Goal: Task Accomplishment & Management: Complete application form

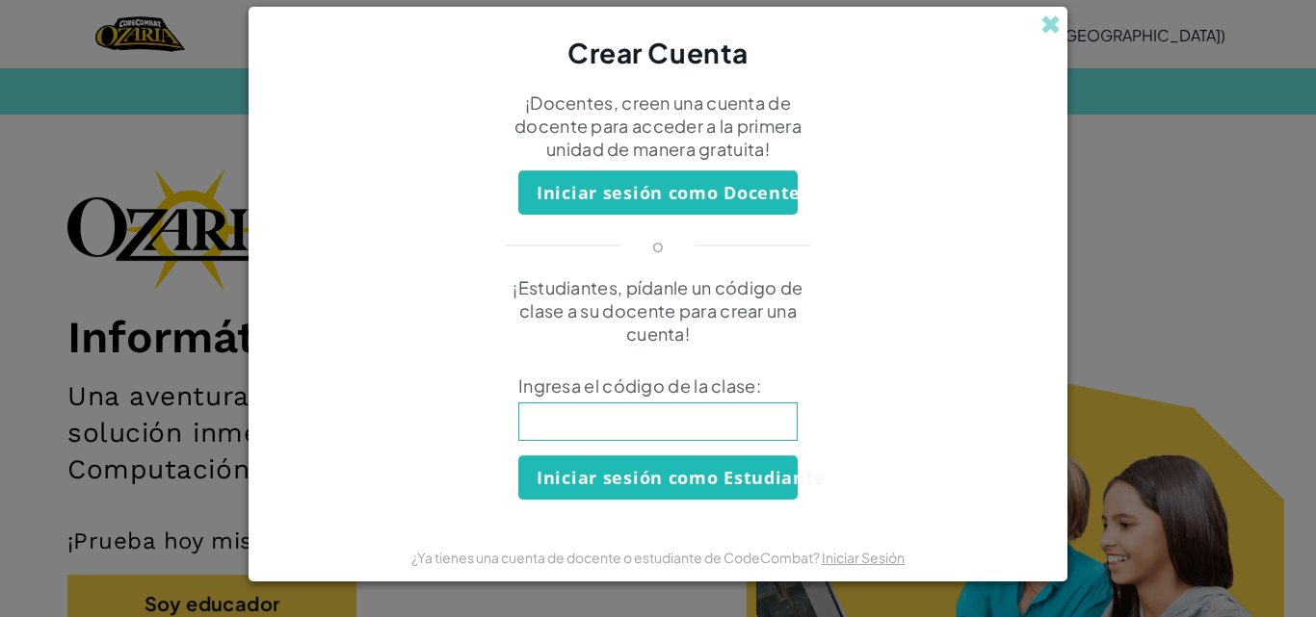
click at [1095, 208] on div "Crear Cuenta ¡Docentes, creen una cuenta de docente para acceder a la primera u…" at bounding box center [658, 308] width 1316 height 617
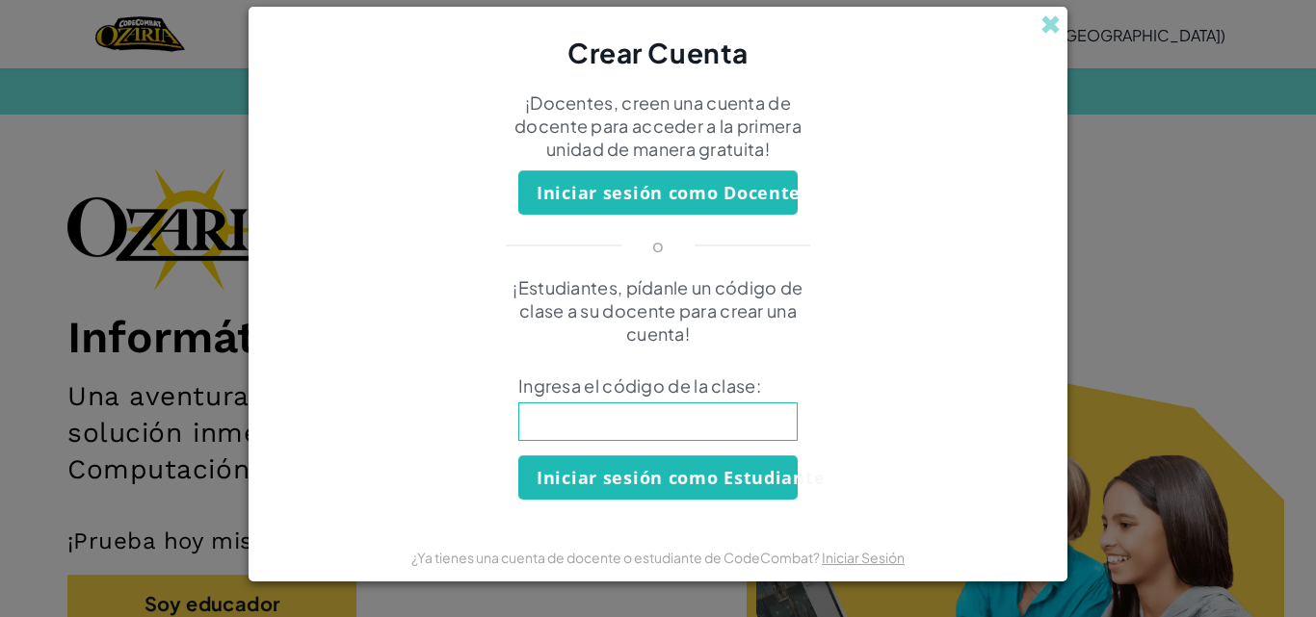
click at [1089, 105] on div "Crear Cuenta ¡Docentes, creen una cuenta de docente para acceder a la primera u…" at bounding box center [658, 308] width 1316 height 617
click at [1047, 31] on span at bounding box center [1050, 24] width 20 height 20
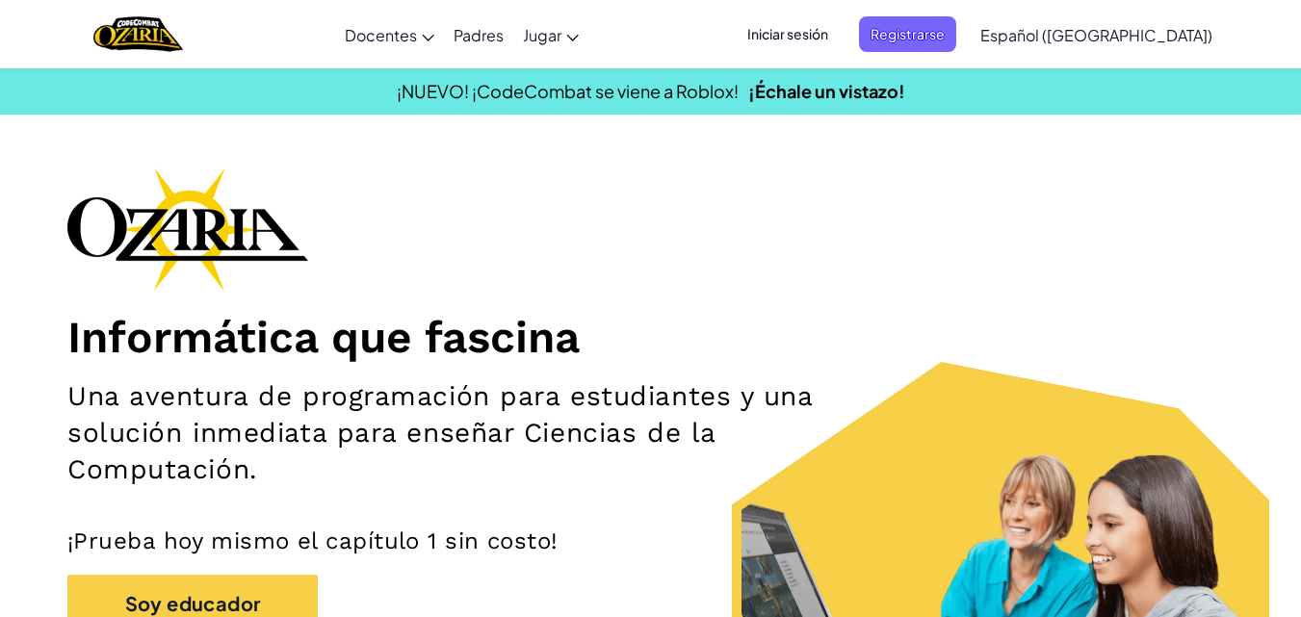
click at [834, 24] on span "Iniciar sesión" at bounding box center [788, 34] width 104 height 36
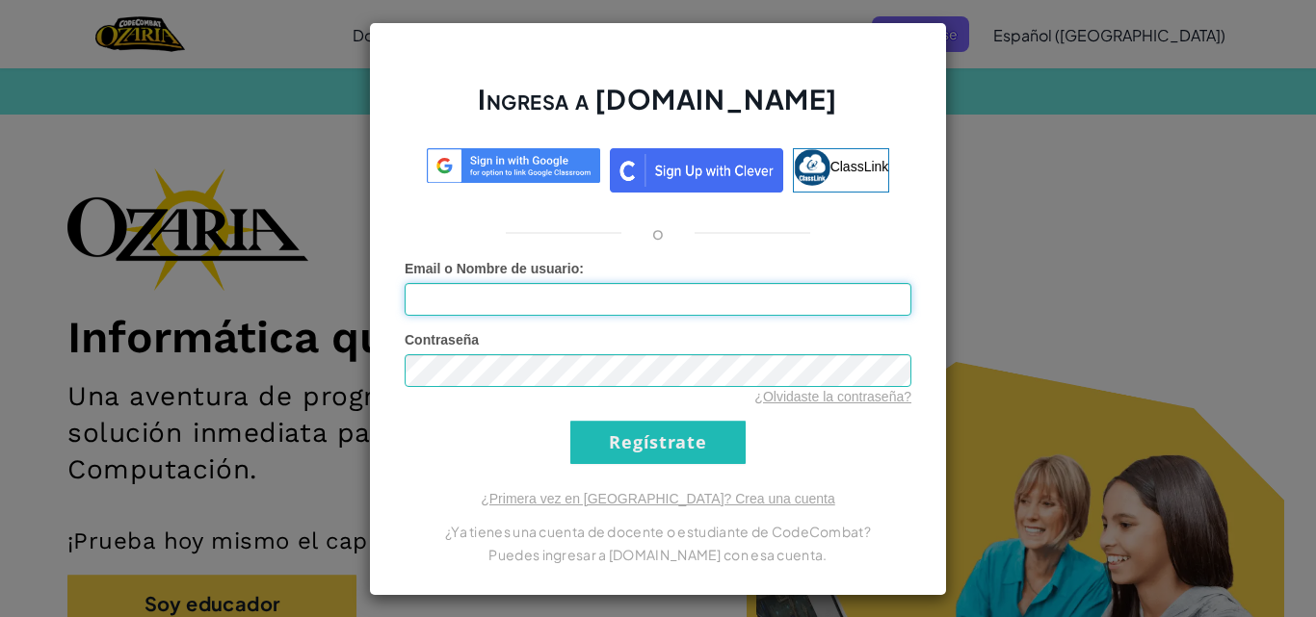
type input "Scarlett0.015"
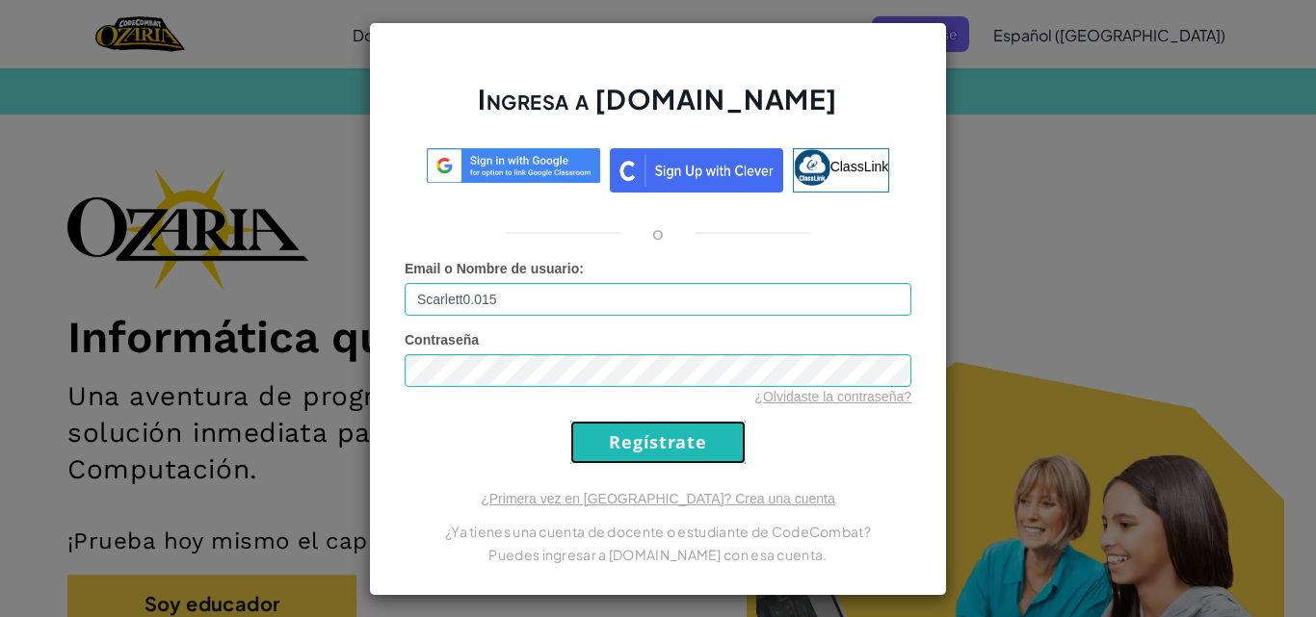
click at [665, 433] on input "Regístrate" at bounding box center [657, 442] width 175 height 43
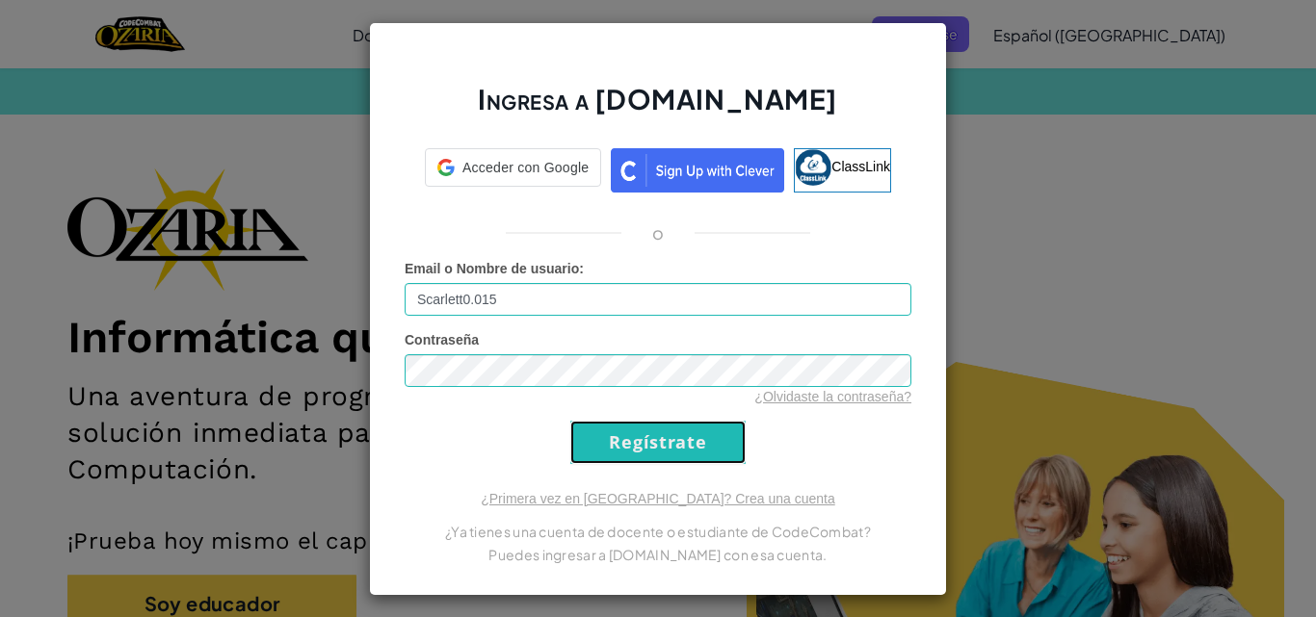
click at [665, 433] on input "Regístrate" at bounding box center [657, 442] width 175 height 43
click at [670, 445] on input "Regístrate" at bounding box center [657, 442] width 175 height 43
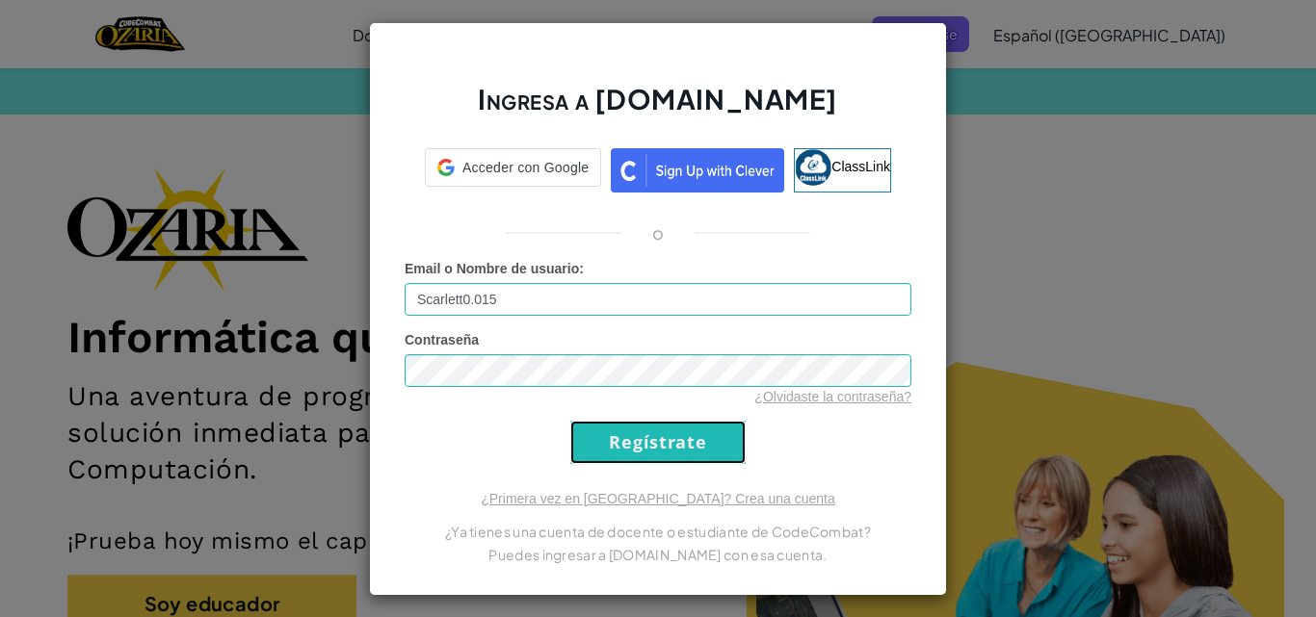
click at [670, 445] on input "Regístrate" at bounding box center [657, 442] width 175 height 43
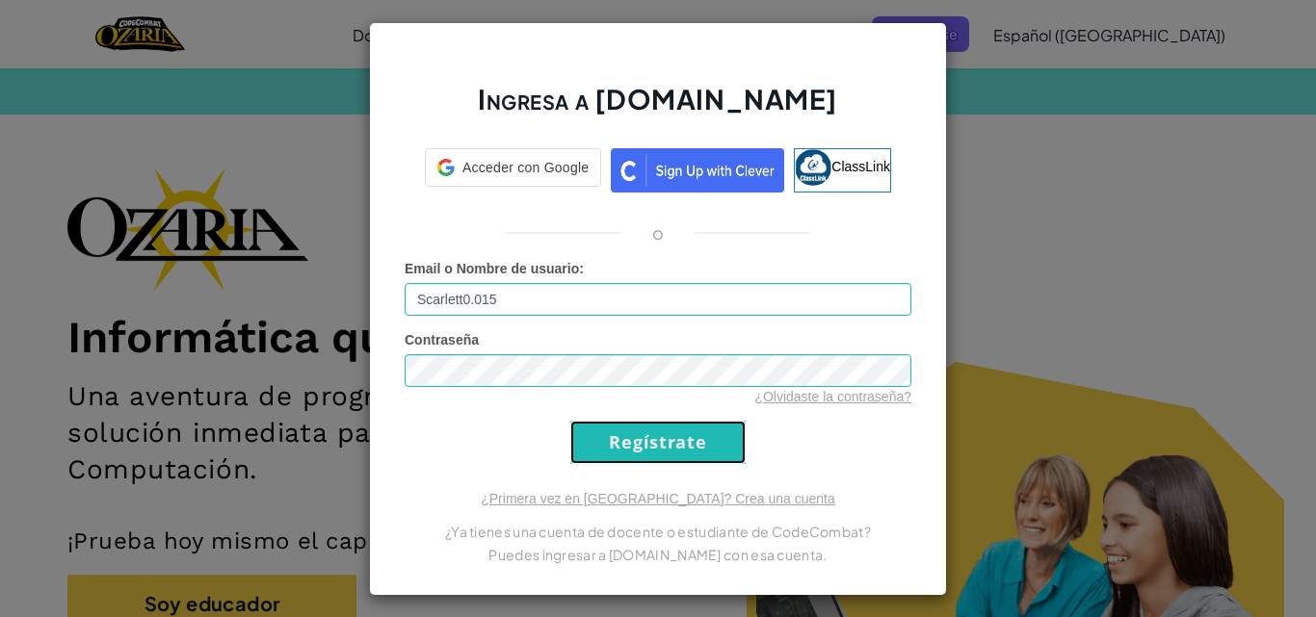
click at [670, 445] on input "Regístrate" at bounding box center [657, 442] width 175 height 43
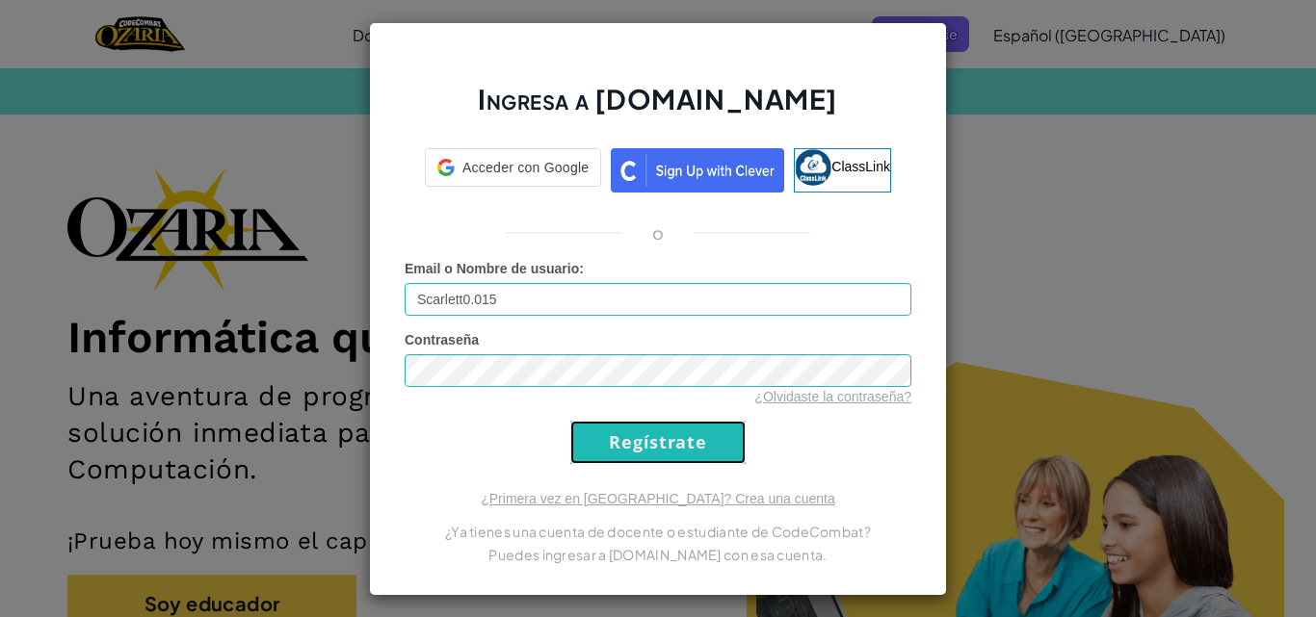
click at [670, 445] on input "Regístrate" at bounding box center [657, 442] width 175 height 43
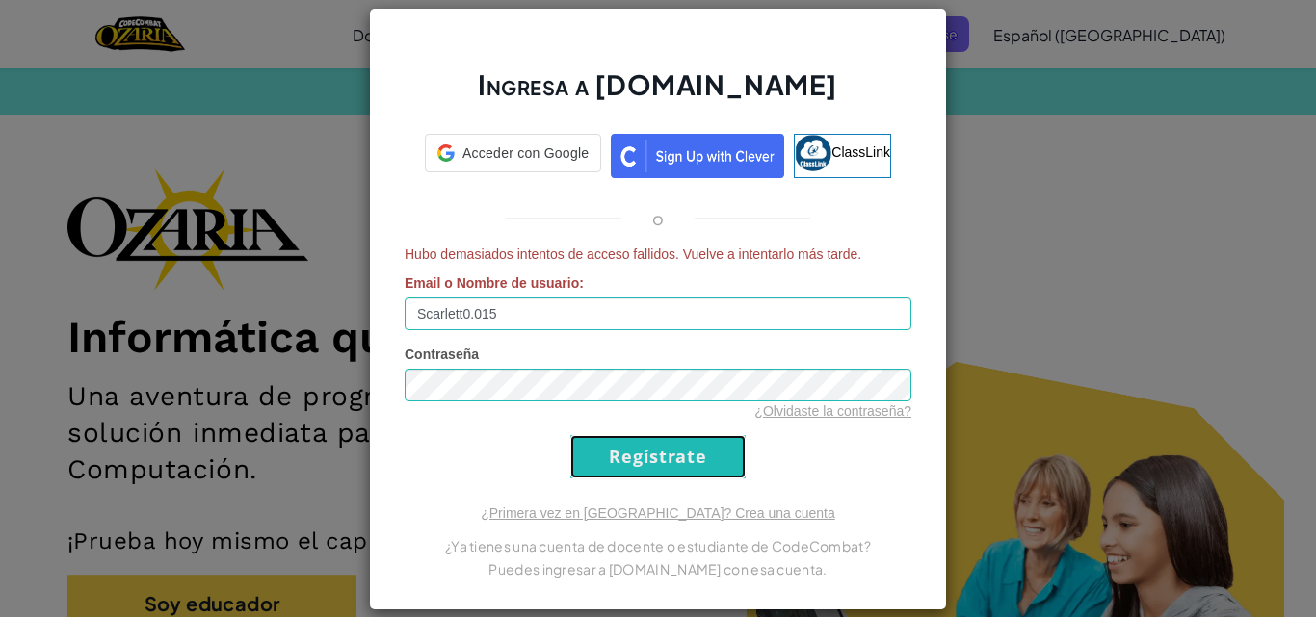
click at [670, 445] on input "Regístrate" at bounding box center [657, 456] width 175 height 43
click at [1161, 305] on div "Ingresa a [DOMAIN_NAME] Acceder con Google Acceder con Google. Se abre en una p…" at bounding box center [658, 308] width 1316 height 617
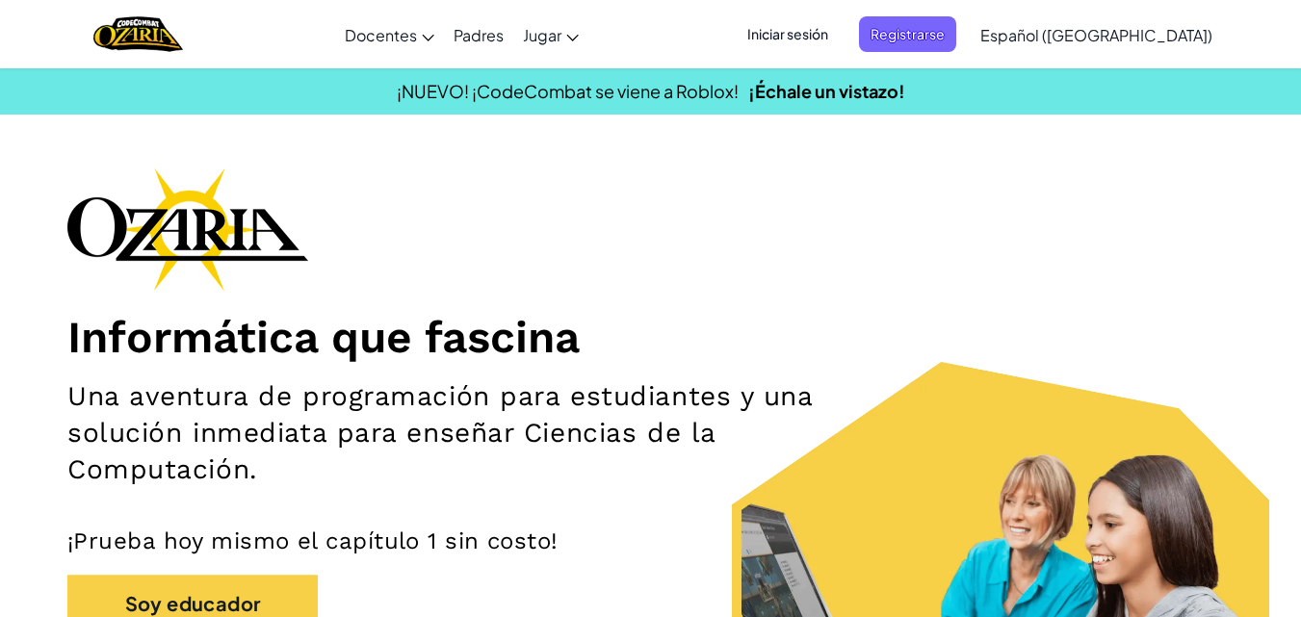
click at [840, 31] on span "Iniciar sesión" at bounding box center [788, 34] width 104 height 36
